Goal: Navigation & Orientation: Understand site structure

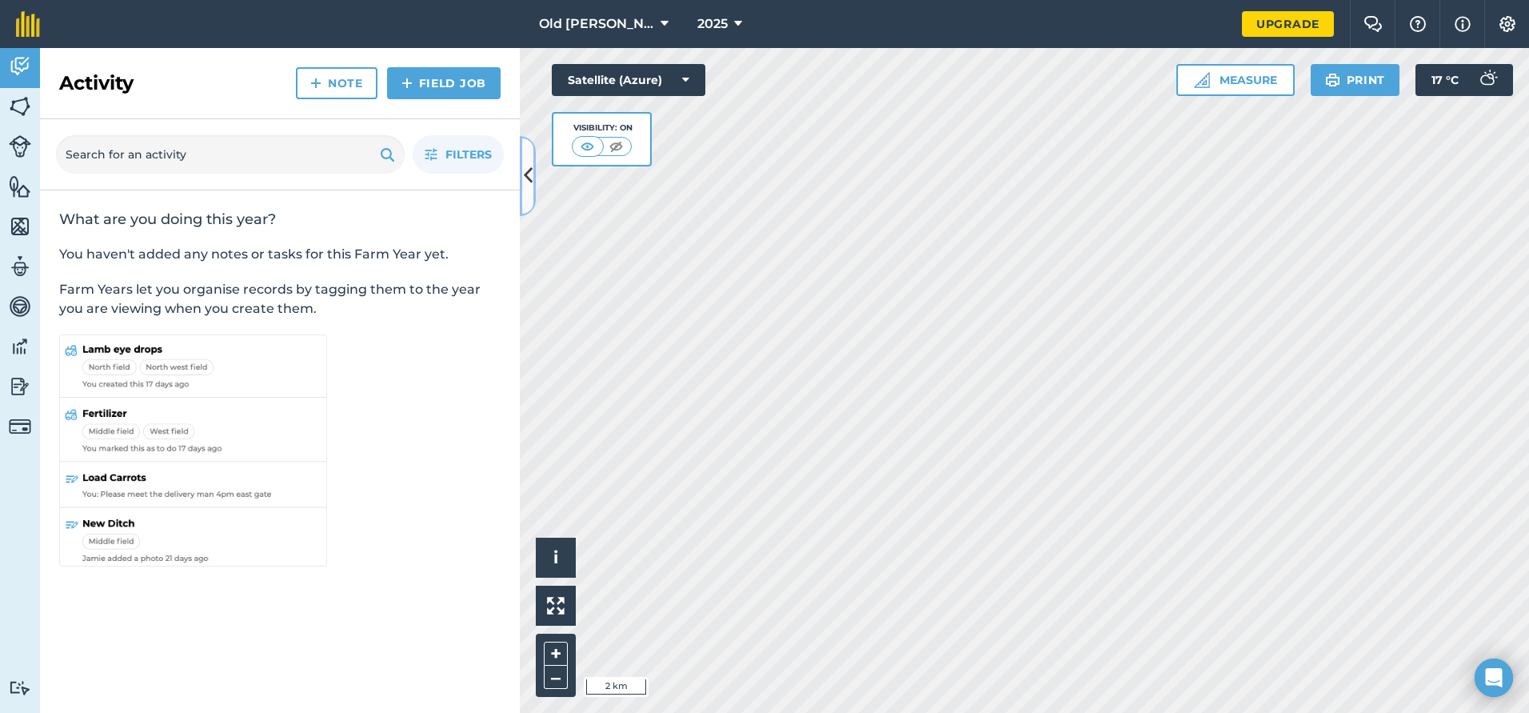
click at [530, 183] on icon at bounding box center [528, 176] width 9 height 28
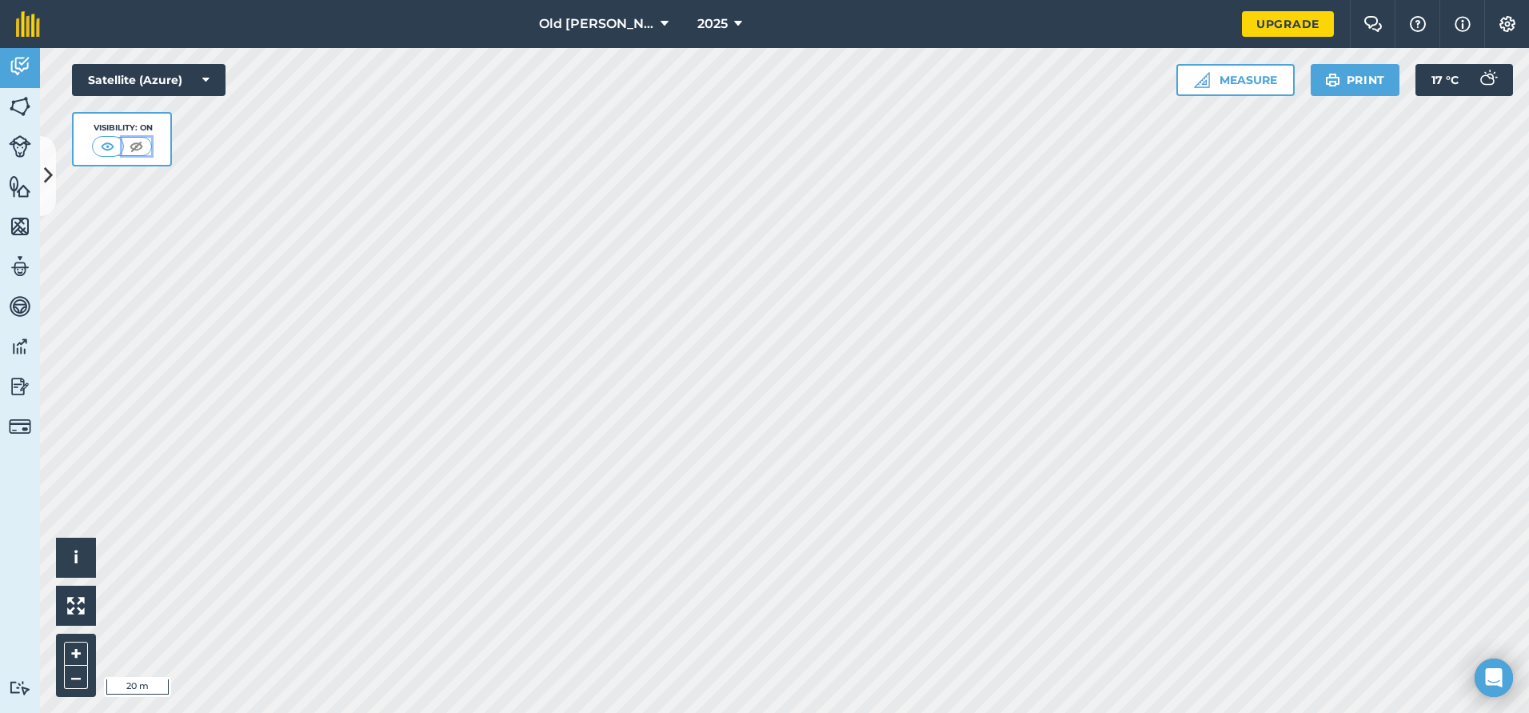
click at [138, 148] on img at bounding box center [136, 146] width 20 height 16
click at [111, 148] on img at bounding box center [108, 146] width 20 height 16
click at [15, 109] on img at bounding box center [20, 106] width 22 height 24
click at [6, 110] on link "Fields" at bounding box center [20, 108] width 40 height 40
click at [14, 70] on img at bounding box center [20, 66] width 22 height 24
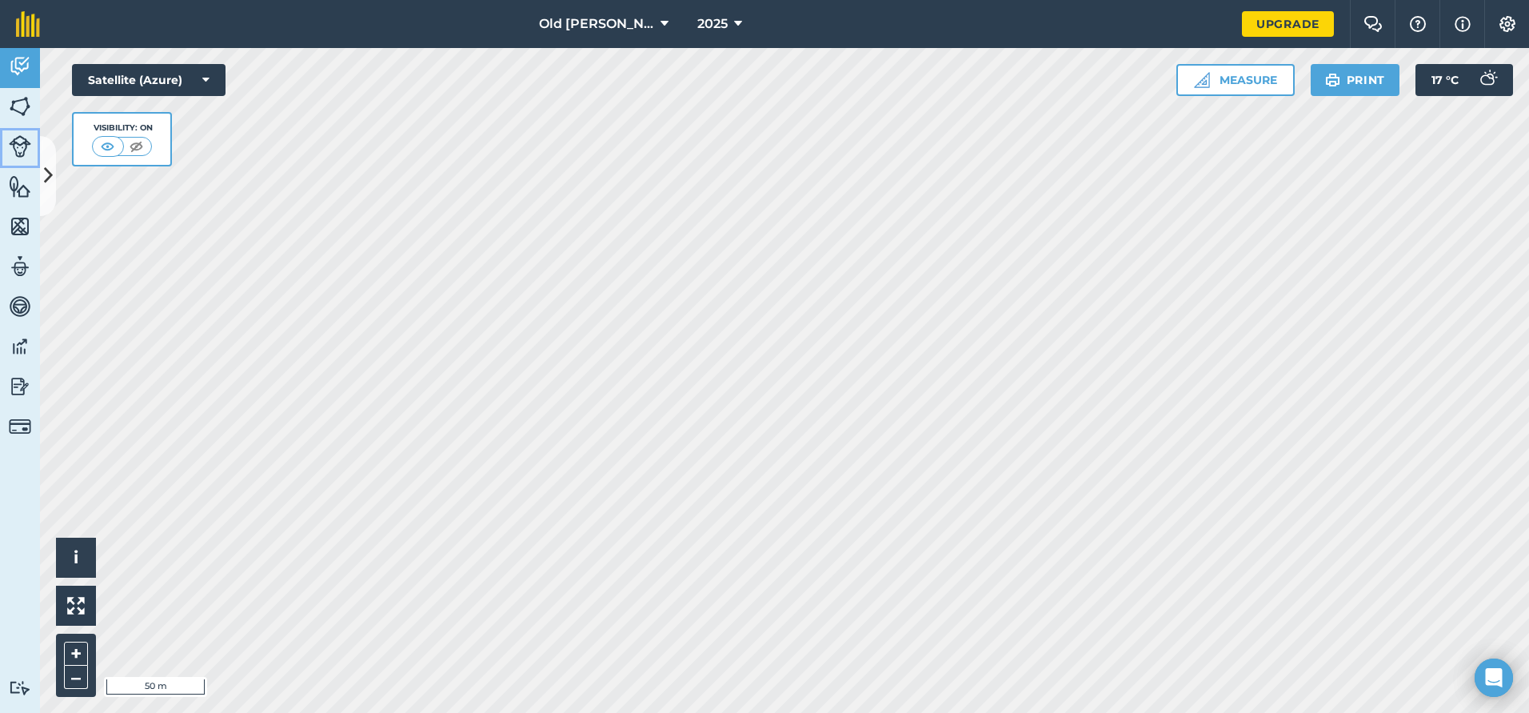
click at [21, 148] on img at bounding box center [20, 146] width 22 height 22
click at [10, 107] on img at bounding box center [20, 106] width 22 height 24
click at [202, 78] on icon at bounding box center [205, 80] width 7 height 16
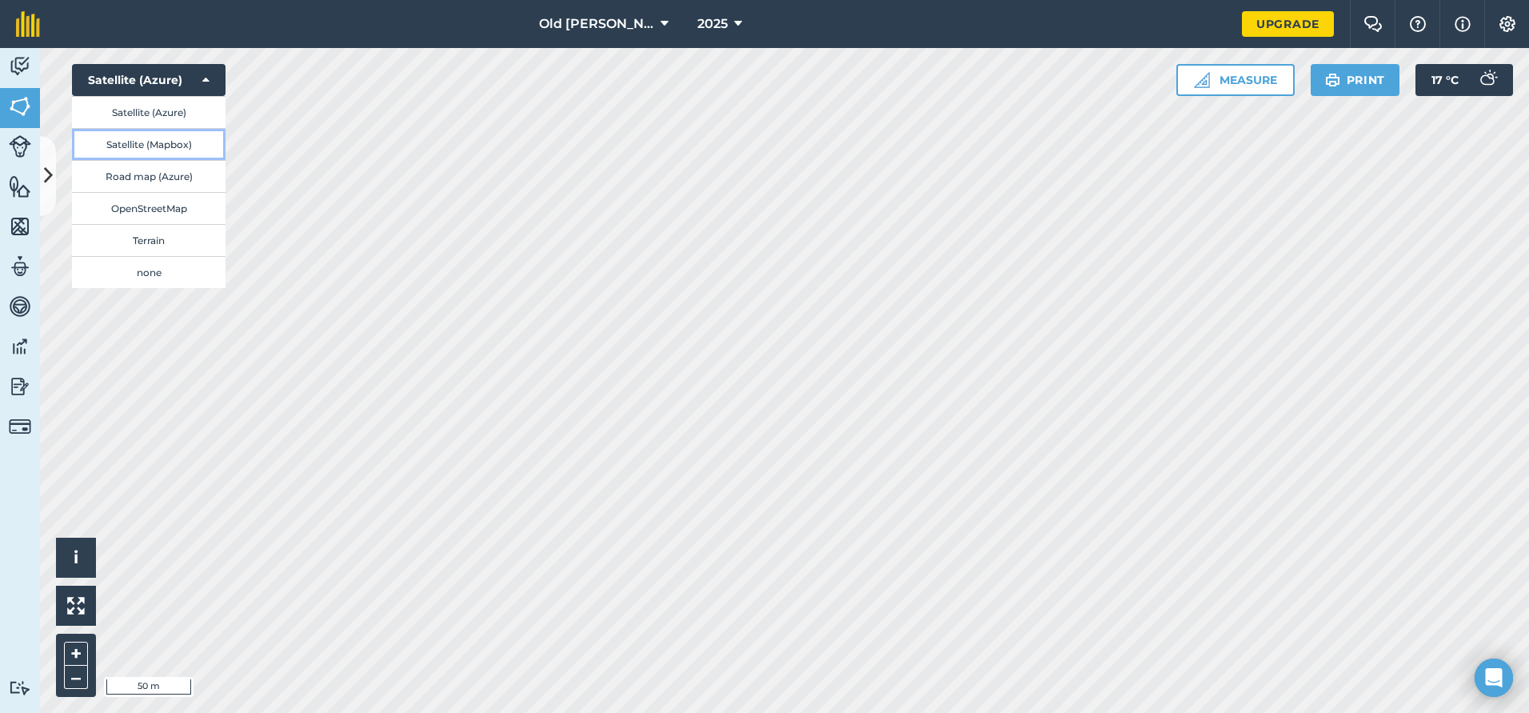
click at [166, 148] on button "Satellite (Mapbox)" at bounding box center [149, 144] width 154 height 32
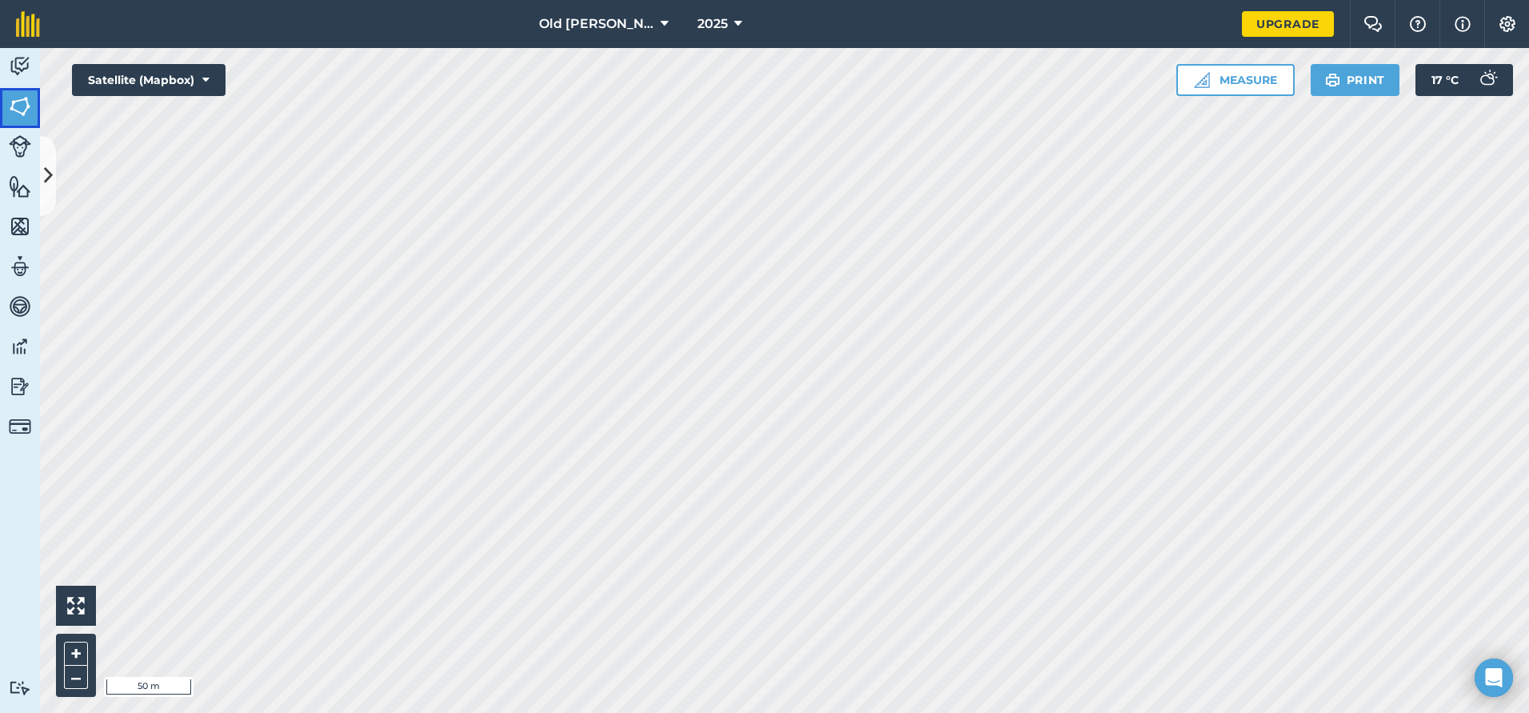
click at [17, 104] on img at bounding box center [20, 106] width 22 height 24
click at [50, 167] on icon at bounding box center [48, 176] width 9 height 28
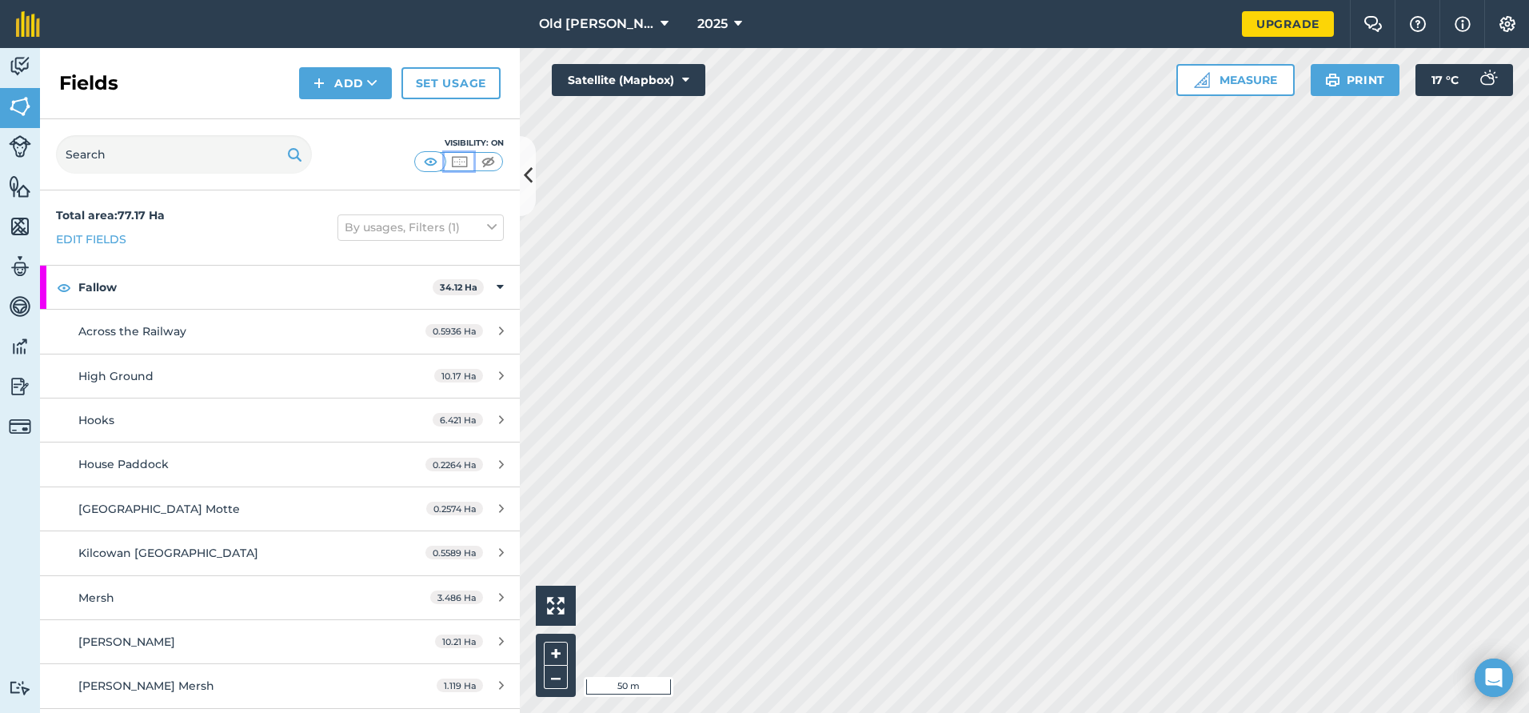
click at [459, 162] on img at bounding box center [459, 162] width 20 height 16
click at [530, 179] on icon at bounding box center [528, 176] width 9 height 28
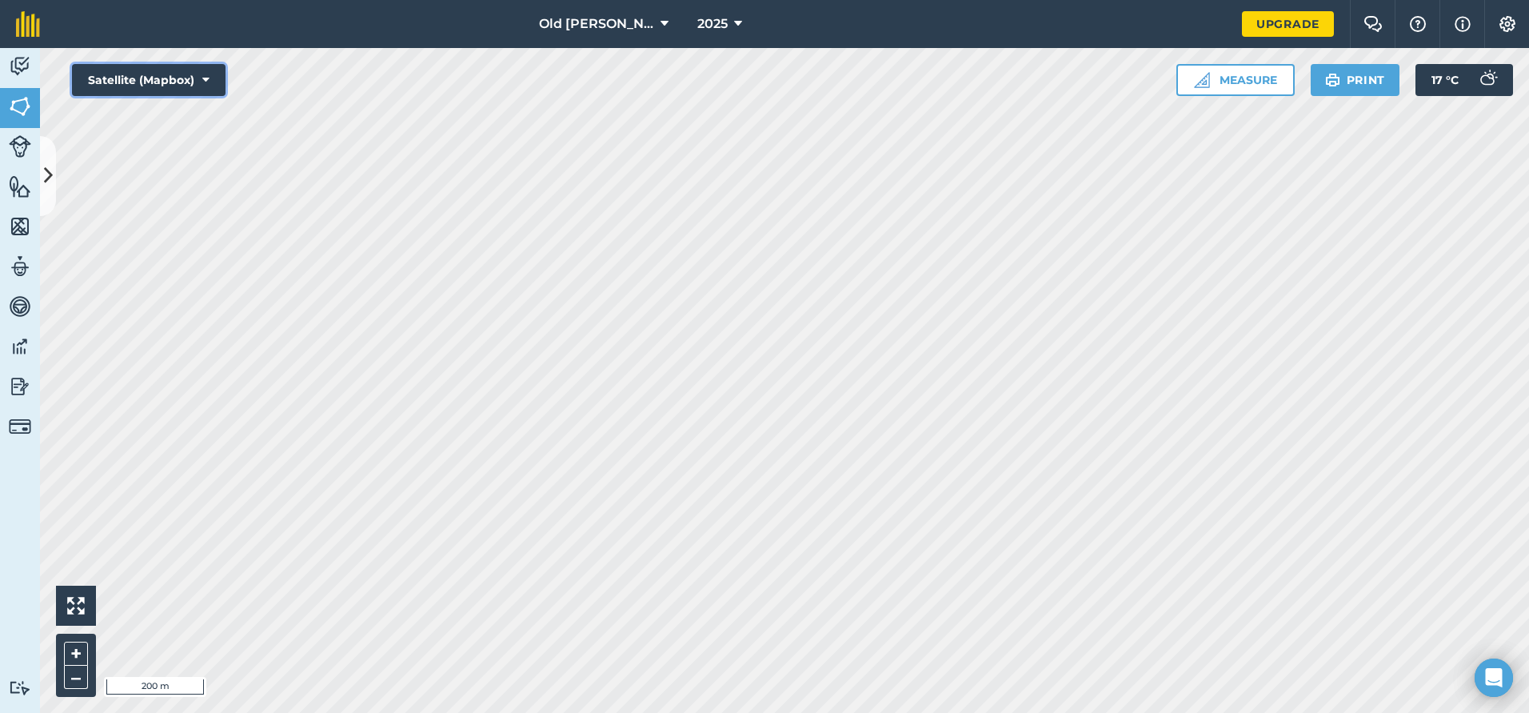
click at [208, 78] on icon at bounding box center [205, 80] width 7 height 16
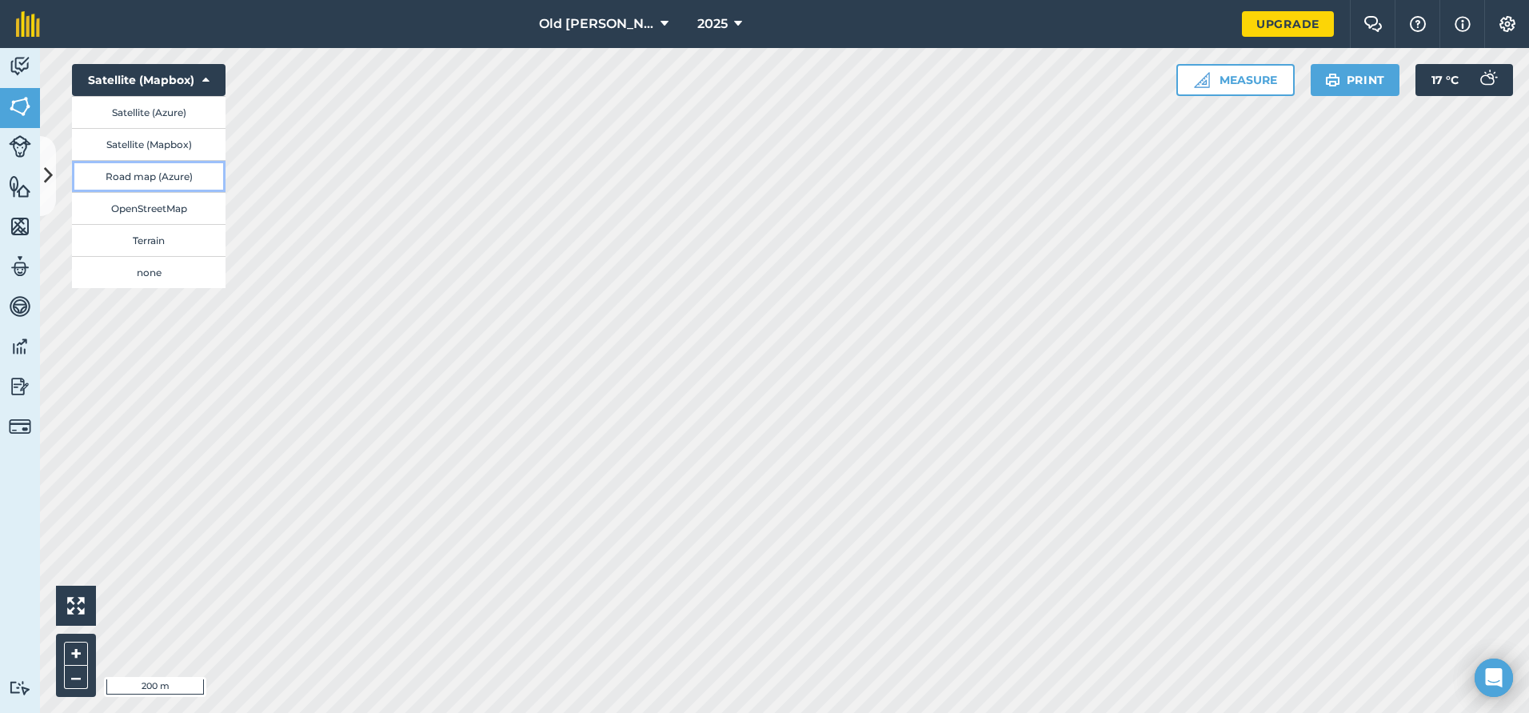
click at [156, 178] on button "Road map (Azure)" at bounding box center [149, 176] width 154 height 32
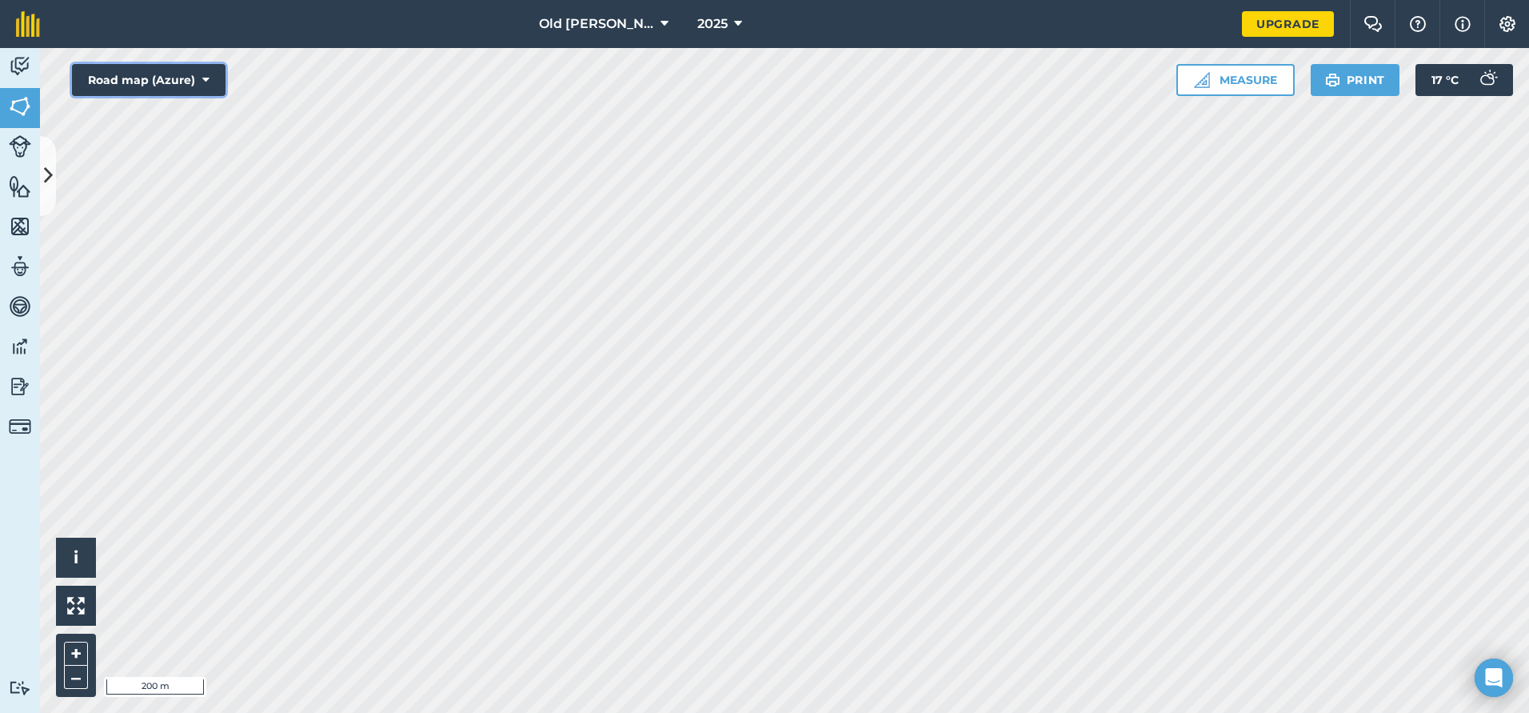
click at [213, 76] on button "Road map (Azure)" at bounding box center [149, 80] width 154 height 32
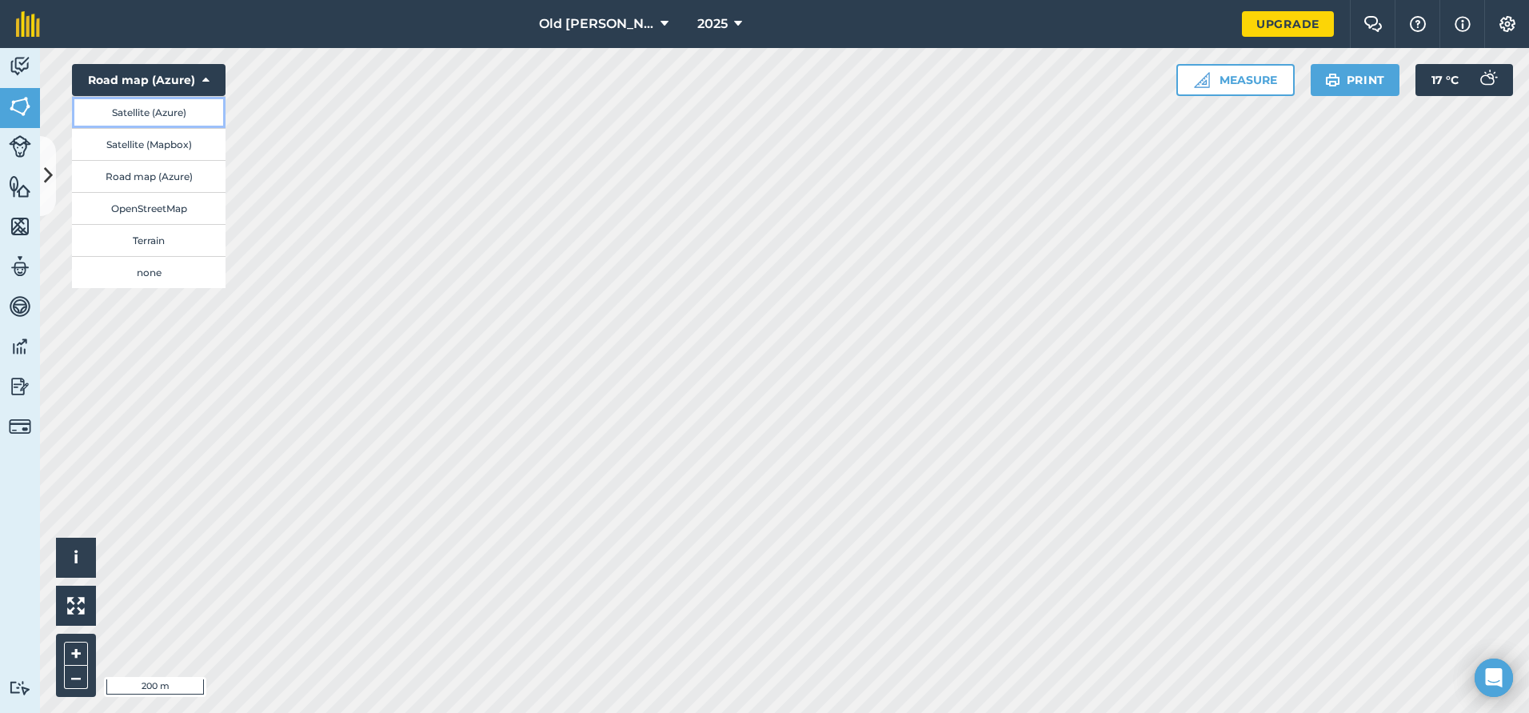
click at [145, 106] on button "Satellite (Azure)" at bounding box center [149, 112] width 154 height 32
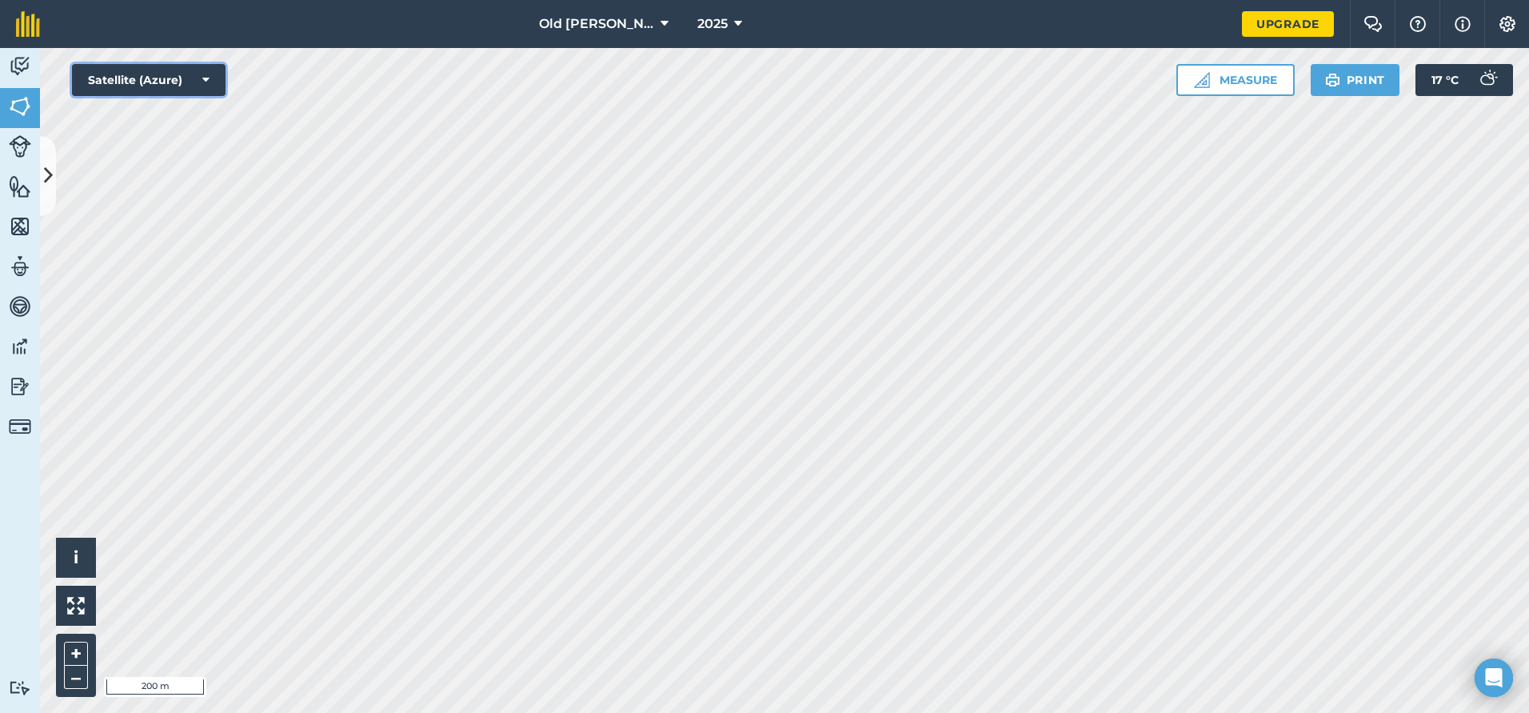
click at [202, 85] on button "Satellite (Azure)" at bounding box center [149, 80] width 154 height 32
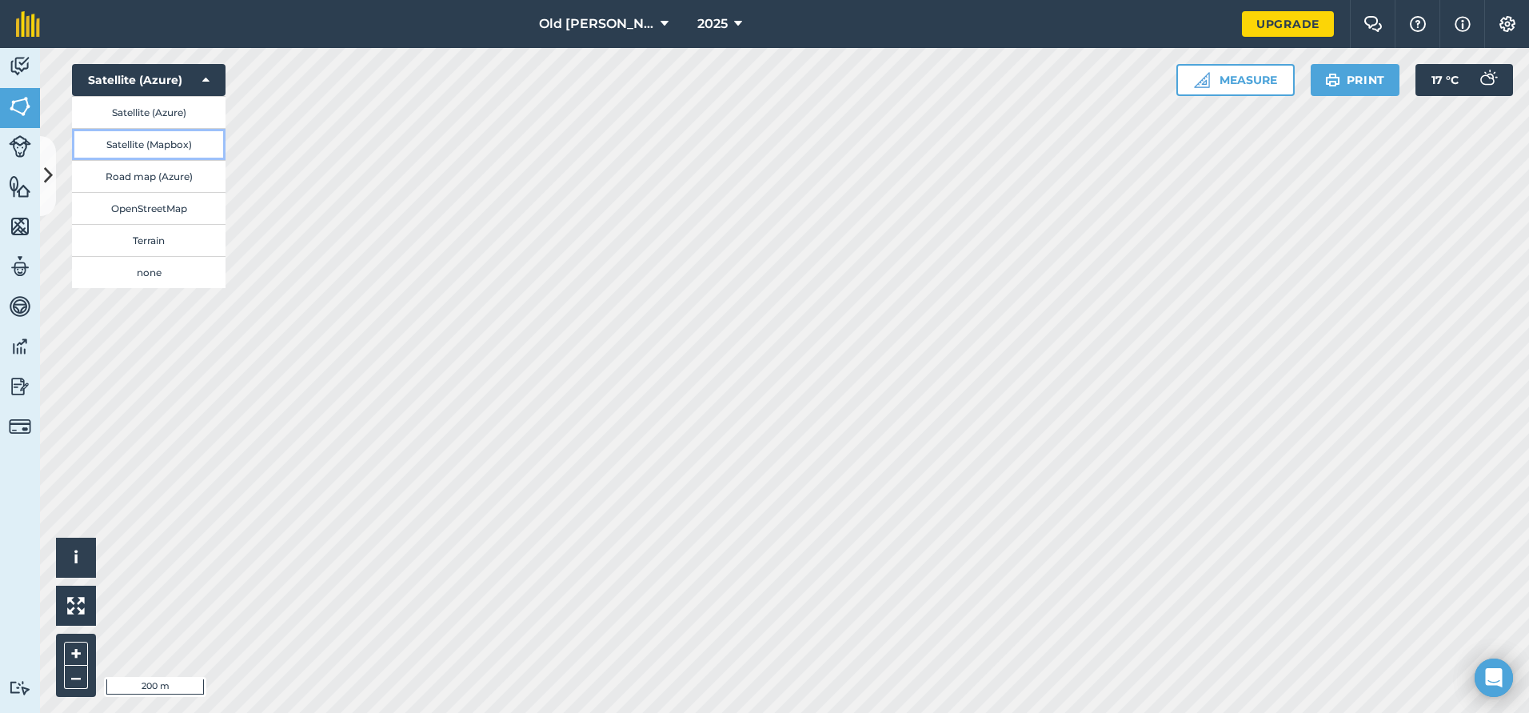
click at [176, 149] on button "Satellite (Mapbox)" at bounding box center [149, 144] width 154 height 32
